Goal: Download file/media

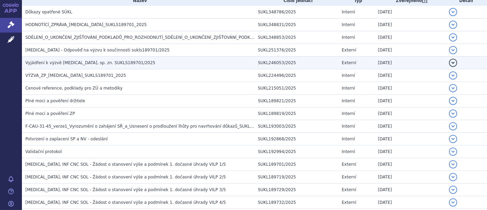
scroll to position [76, 0]
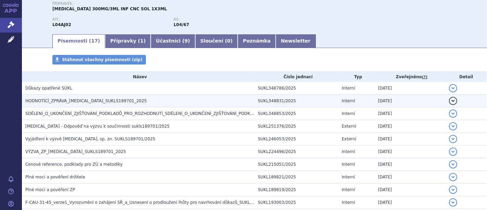
click at [68, 98] on span "HODNOTÍCÍ_ZPRÁVA_[MEDICAL_DATA]_SUKLS189701_2025" at bounding box center [86, 100] width 122 height 5
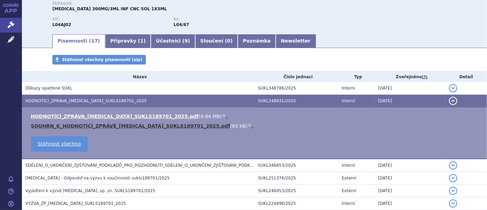
click at [78, 123] on link "SOUHRN_K_HODNOTÍCÍ_ZPRÁVĚ_[MEDICAL_DATA]_SUKLS189701_2025.pdf" at bounding box center [130, 125] width 199 height 5
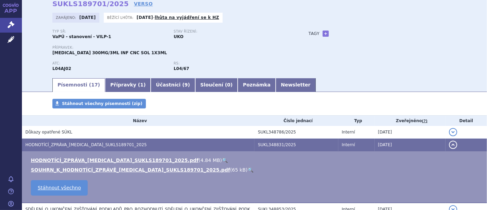
scroll to position [0, 0]
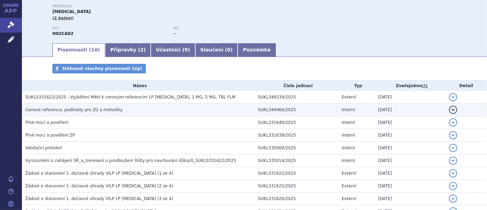
scroll to position [76, 0]
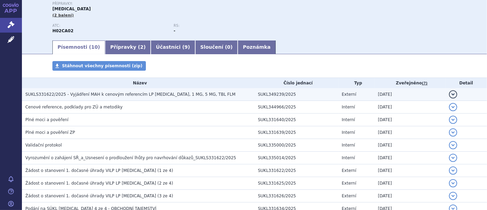
click at [141, 95] on span "SUKLS331622/2025 - Vyjádření MAH k cenovým referencím LP ISTURISA, 1 MG, 5 MG, …" at bounding box center [130, 94] width 210 height 5
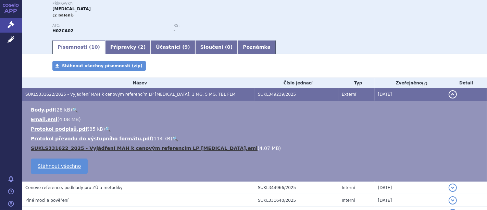
click at [72, 147] on link "SUKLS331622_2025 - Vyjádření MAH k cenovým referencím LP ISTURISA.eml" at bounding box center [144, 147] width 227 height 5
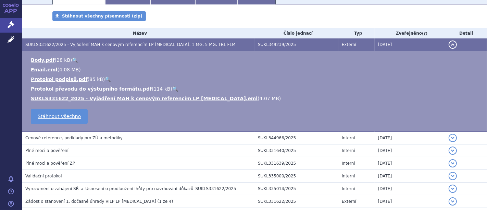
scroll to position [0, 0]
